Goal: Task Accomplishment & Management: Complete application form

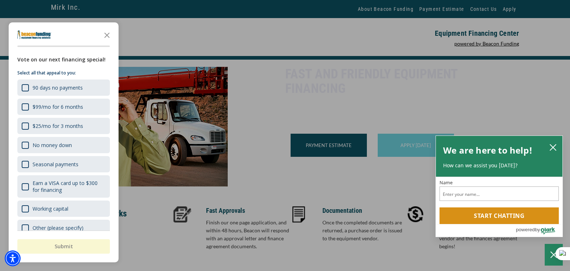
scroll to position [72, 0]
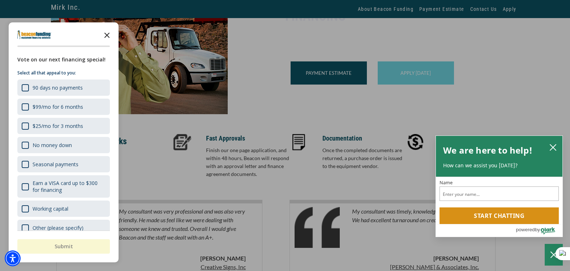
click at [107, 33] on icon "Close the survey" at bounding box center [107, 34] width 14 height 14
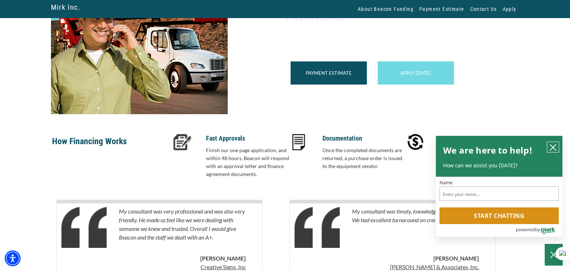
click at [554, 150] on icon "close chatbox" at bounding box center [552, 147] width 7 height 7
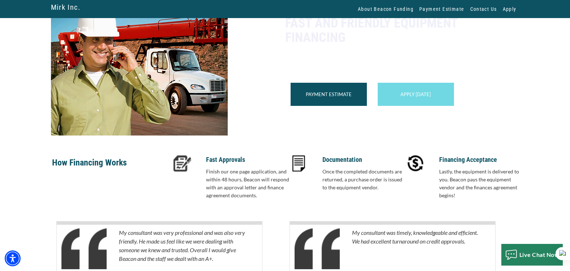
scroll to position [44, 0]
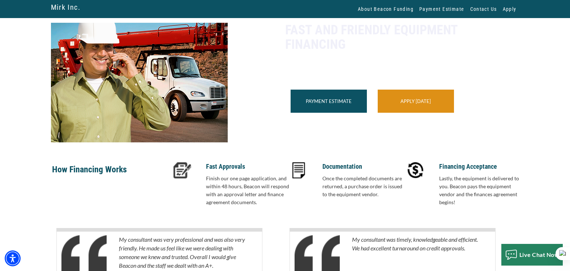
click at [425, 113] on div "Apply Today" at bounding box center [416, 101] width 76 height 23
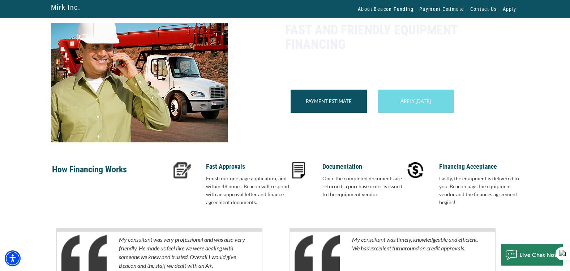
scroll to position [0, 0]
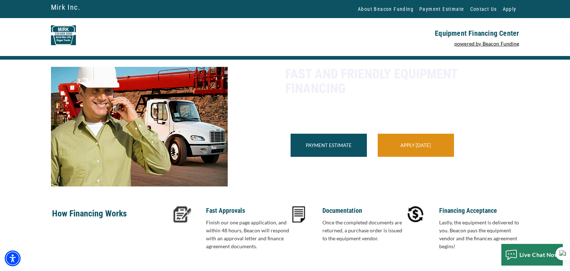
click at [414, 148] on link "Apply Today" at bounding box center [415, 145] width 30 height 6
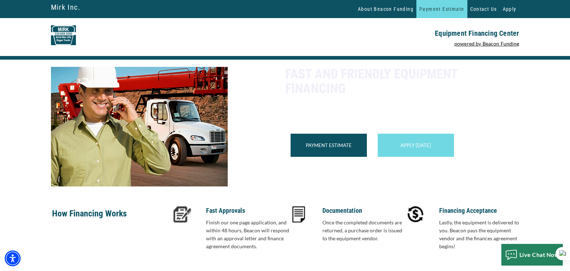
click at [444, 6] on link "Payment Estimate" at bounding box center [441, 9] width 51 height 18
click at [512, 10] on link "Apply" at bounding box center [510, 9] width 20 height 18
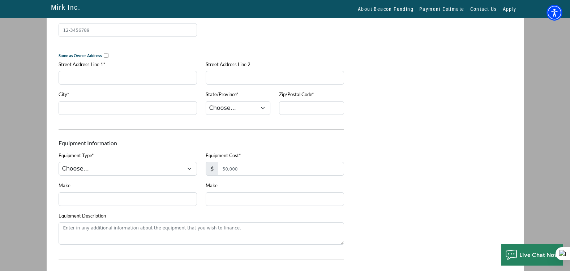
scroll to position [325, 0]
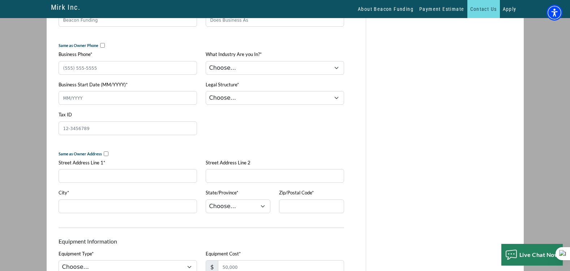
click at [473, 8] on link "Contact Us" at bounding box center [483, 9] width 33 height 18
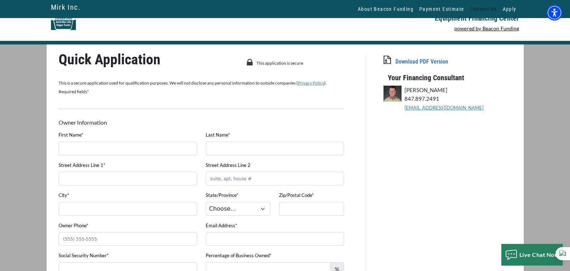
scroll to position [0, 0]
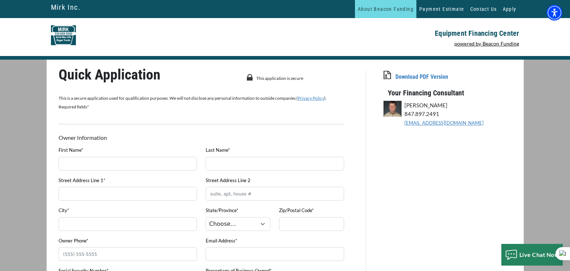
click at [380, 10] on link "About Beacon Funding" at bounding box center [385, 9] width 61 height 18
